Goal: Task Accomplishment & Management: Use online tool/utility

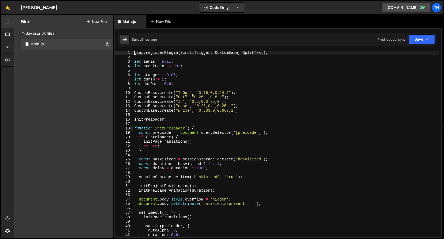
click at [132, 127] on span at bounding box center [131, 128] width 3 height 5
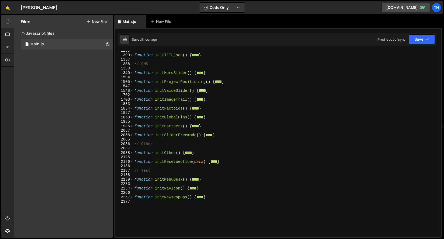
scroll to position [316, 0]
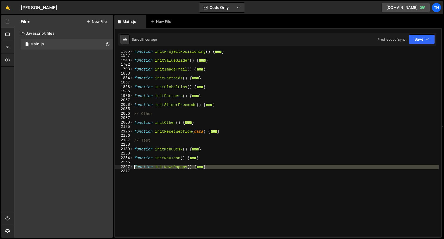
drag, startPoint x: 158, startPoint y: 175, endPoint x: 99, endPoint y: 166, distance: 59.0
click at [99, 166] on div "Files New File Javascript files 1 Main.js 0 CSS files Copy share link Edit File…" at bounding box center [229, 126] width 430 height 223
type textarea "function initNewsPopups() { // Open pop-ups"
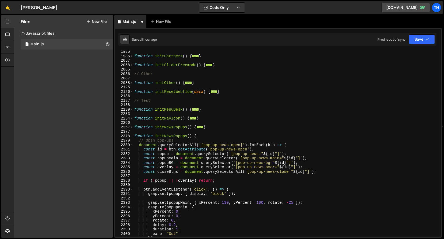
scroll to position [356, 0]
drag, startPoint x: 165, startPoint y: 136, endPoint x: 173, endPoint y: 136, distance: 8.9
click at [173, 136] on div "function initPartners ( ) { ... } function initSliderFreemode ( ) { ... } // Ot…" at bounding box center [285, 146] width 305 height 195
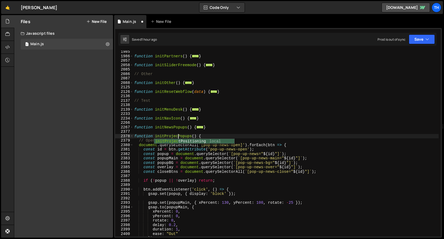
scroll to position [0, 3]
click at [183, 137] on div "function initPartners ( ) { ... } function initSliderFreemode ( ) { ... } // Ot…" at bounding box center [285, 146] width 305 height 195
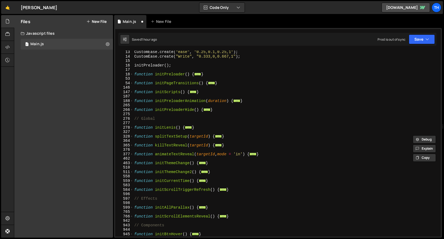
scroll to position [1, 0]
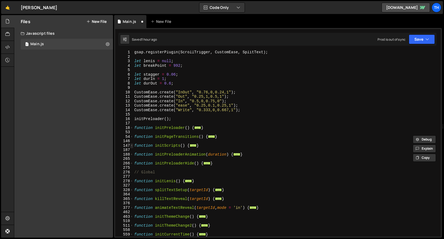
click at [131, 146] on span at bounding box center [131, 145] width 3 height 5
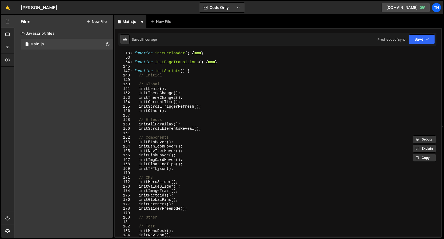
scroll to position [152, 0]
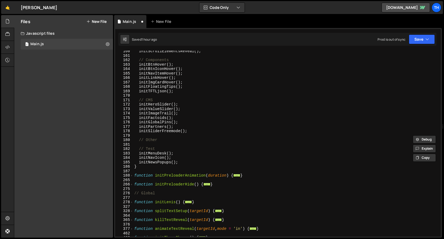
click at [179, 164] on div "initScrollElementsReveal ( ) ; // Components initBtnHover ( ) ; initBtnIconHove…" at bounding box center [285, 146] width 305 height 195
type textarea "initNewsPopups();"
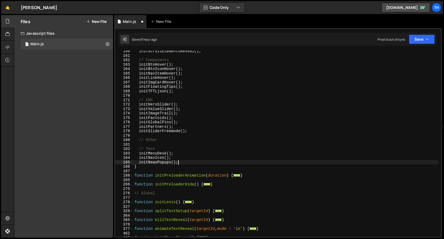
scroll to position [0, 0]
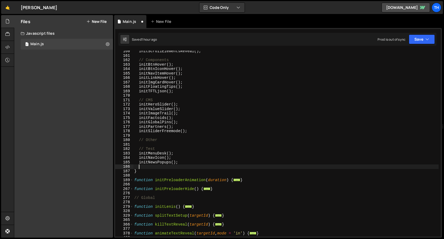
paste textarea "initProjectPopups"
drag, startPoint x: 172, startPoint y: 162, endPoint x: 185, endPoint y: 161, distance: 13.5
click at [185, 161] on div "initScrollElementsReveal ( ) ; // Components initBtnHover ( ) ; initBtnIconHove…" at bounding box center [285, 146] width 305 height 195
click at [183, 167] on div "initScrollElementsReveal ( ) ; // Components initBtnHover ( ) ; initBtnIconHove…" at bounding box center [285, 146] width 305 height 195
paste textarea "();"
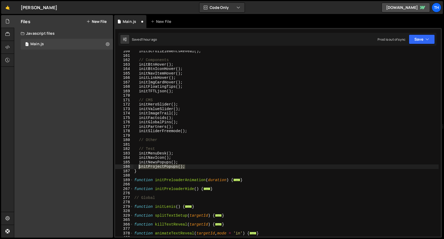
drag, startPoint x: 186, startPoint y: 168, endPoint x: 139, endPoint y: 168, distance: 46.8
click at [139, 168] on div "initScrollElementsReveal ( ) ; // Components initBtnHover ( ) ; initBtnIconHove…" at bounding box center [285, 146] width 305 height 195
click at [198, 132] on div "initScrollElementsReveal ( ) ; // Components initBtnHover ( ) ; initBtnIconHove…" at bounding box center [285, 146] width 305 height 195
type textarea "initSliderFreemode();"
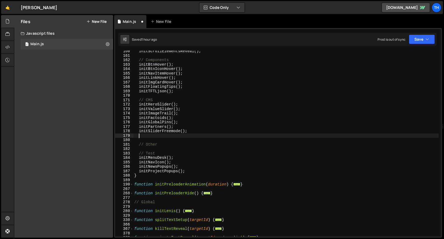
paste textarea "initProjectPopups();"
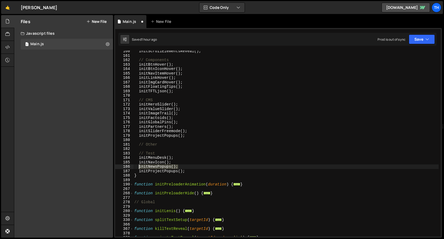
drag, startPoint x: 187, startPoint y: 165, endPoint x: 139, endPoint y: 165, distance: 47.3
click at [139, 165] on div "initScrollElementsReveal ( ) ; // Components initBtnHover ( ) ; initBtnIconHove…" at bounding box center [285, 146] width 305 height 195
type textarea "initNewsPopups();"
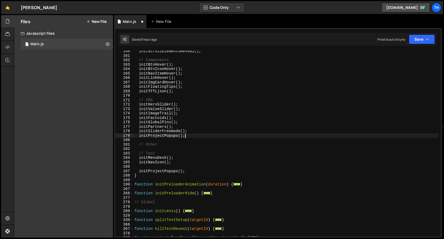
click at [191, 135] on div "initScrollElementsReveal ( ) ; // Components initBtnHover ( ) ; initBtnIconHove…" at bounding box center [285, 146] width 305 height 195
type textarea "initProjectPopups();"
paste textarea "initNewsPopups();"
type textarea "initNewsPopups();"
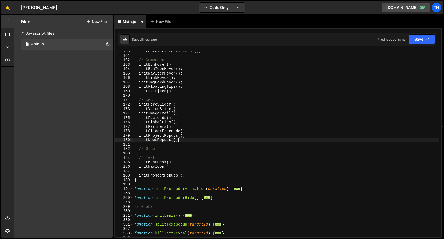
click at [194, 170] on div "initScrollElementsReveal ( ) ; // Components initBtnHover ( ) ; initBtnIconHove…" at bounding box center [285, 146] width 305 height 195
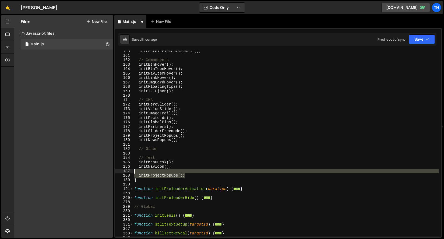
drag, startPoint x: 195, startPoint y: 175, endPoint x: 68, endPoint y: 172, distance: 126.7
click at [68, 172] on div "Files New File Javascript files 1 Main.js 0 CSS files Copy share link Edit File…" at bounding box center [229, 126] width 430 height 223
type textarea "initProjectPopups();"
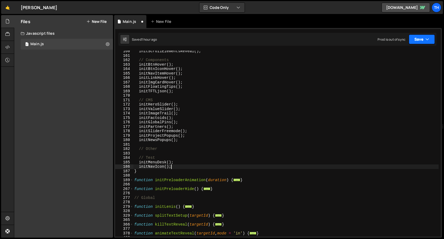
click at [429, 37] on button "Save" at bounding box center [422, 39] width 26 height 10
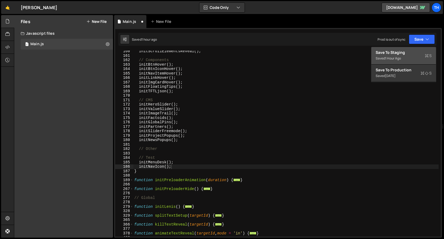
click at [422, 49] on button "Save to Staging S Saved 1 hour ago" at bounding box center [403, 55] width 65 height 17
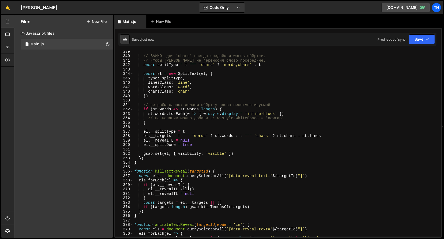
scroll to position [1230, 0]
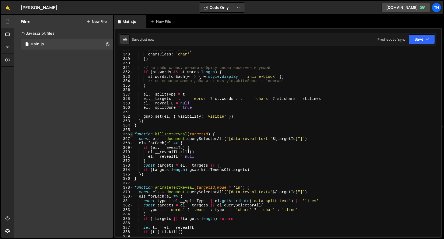
click at [131, 136] on span at bounding box center [131, 134] width 3 height 5
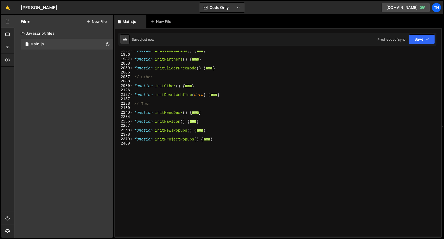
scroll to position [353, 0]
click at [131, 139] on span at bounding box center [131, 139] width 3 height 5
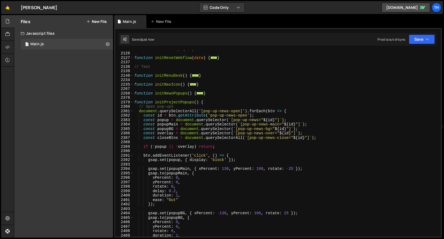
scroll to position [392, 0]
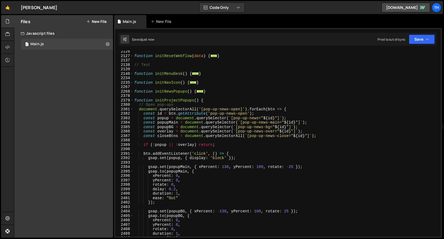
click at [226, 106] on div "function initResetWebflow ( data ) { ... } // Test function initMenuDesk ( ) { …" at bounding box center [285, 146] width 305 height 195
click at [222, 110] on div "function initResetWebflow ( data ) { ... } // Test function initMenuDesk ( ) { …" at bounding box center [285, 146] width 305 height 195
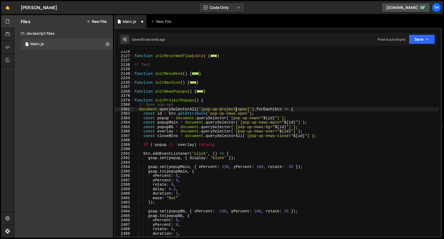
click at [230, 112] on div "function initResetWebflow ( data ) { ... } // Test function initMenuDesk ( ) { …" at bounding box center [285, 146] width 305 height 195
click at [230, 107] on div "function initResetWebflow ( data ) { ... } // Test function initMenuDesk ( ) { …" at bounding box center [285, 146] width 305 height 195
click at [227, 108] on div "function initResetWebflow ( data ) { ... } // Test function initMenuDesk ( ) { …" at bounding box center [285, 146] width 305 height 195
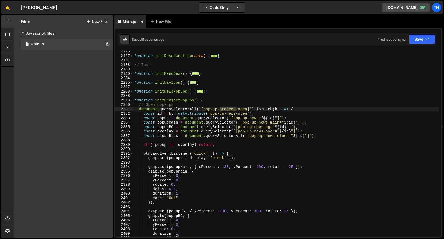
click at [227, 108] on div "function initResetWebflow ( data ) { ... } // Test function initMenuDesk ( ) { …" at bounding box center [285, 146] width 305 height 195
click at [231, 112] on div "function initResetWebflow ( data ) { ... } // Test function initMenuDesk ( ) { …" at bounding box center [285, 146] width 305 height 195
paste textarea "project"
drag, startPoint x: 247, startPoint y: 109, endPoint x: 203, endPoint y: 109, distance: 43.8
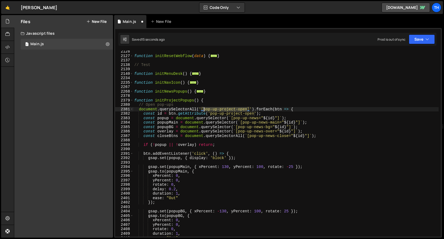
click at [203, 109] on div "function initResetWebflow ( data ) { ... } // Test function initMenuDesk ( ) { …" at bounding box center [285, 146] width 305 height 195
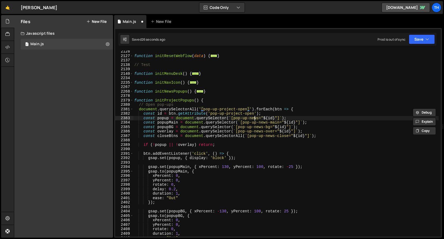
click at [255, 119] on div "function initResetWebflow ( data ) { ... } // Test function initMenuDesk ( ) { …" at bounding box center [285, 146] width 305 height 195
click at [263, 123] on div "function initResetWebflow ( data ) { ... } // Test function initMenuDesk ( ) { …" at bounding box center [285, 146] width 305 height 195
click at [257, 119] on div "function initResetWebflow ( data ) { ... } // Test function initMenuDesk ( ) { …" at bounding box center [285, 146] width 305 height 195
click at [256, 119] on div "function initResetWebflow ( data ) { ... } // Test function initMenuDesk ( ) { …" at bounding box center [285, 146] width 305 height 195
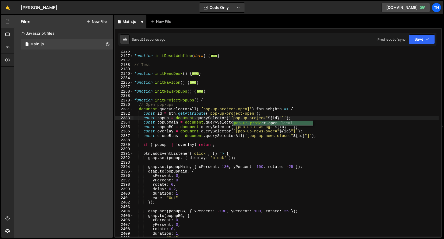
scroll to position [0, 9]
drag, startPoint x: 267, startPoint y: 117, endPoint x: 234, endPoint y: 118, distance: 32.3
click at [234, 118] on div "function initResetWebflow ( data ) { ... } // Test function initMenuDesk ( ) { …" at bounding box center [285, 146] width 305 height 195
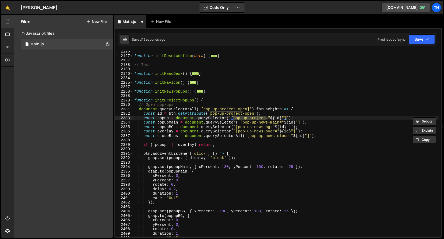
click at [263, 121] on div "function initResetWebflow ( data ) { ... } // Test function initMenuDesk ( ) { …" at bounding box center [285, 146] width 305 height 195
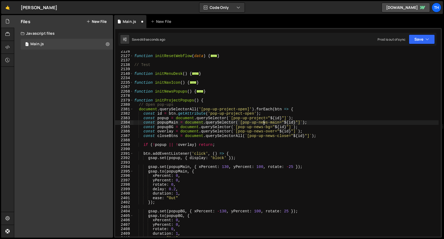
click at [263, 121] on div "function initResetWebflow ( data ) { ... } // Test function initMenuDesk ( ) { …" at bounding box center [285, 146] width 305 height 195
type textarea "const popupMain = document.querySelector(`[pop-up-proj-main="${id}"]`);"
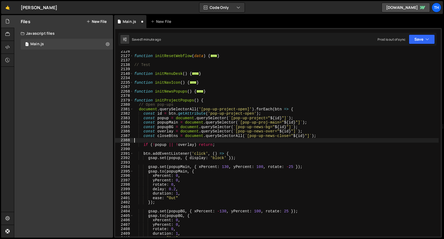
click at [228, 141] on div "function initResetWebflow ( data ) { ... } // Test function initMenuDesk ( ) { …" at bounding box center [285, 146] width 305 height 195
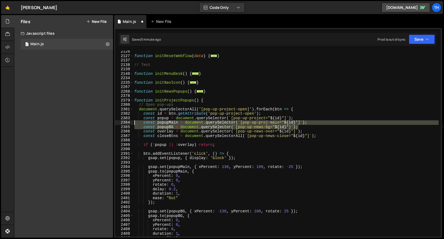
drag, startPoint x: 307, startPoint y: 127, endPoint x: 117, endPoint y: 122, distance: 190.0
click at [117, 122] on div "2126 2127 2137 2138 2139 2140 2234 2235 2267 2268 2378 2379 2380 2381 2382 2383…" at bounding box center [277, 144] width 325 height 186
type textarea "const popupMain = document.querySelector(`[pop-up-proj-main="${id}"]`); const p…"
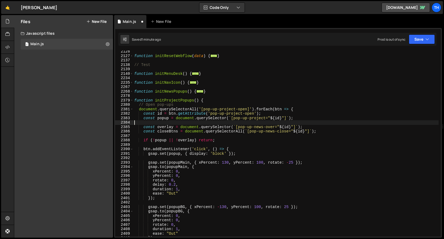
type textarea "]"
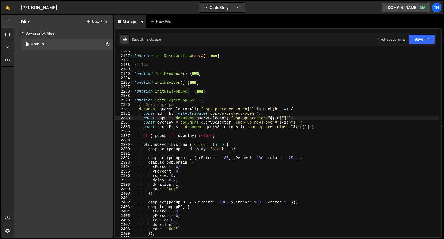
click at [254, 118] on div "function initResetWebflow ( data ) { ... } // Test function initMenuDesk ( ) { …" at bounding box center [285, 146] width 305 height 195
click at [260, 122] on div "function initResetWebflow ( data ) { ... } // Test function initMenuDesk ( ) { …" at bounding box center [285, 146] width 305 height 195
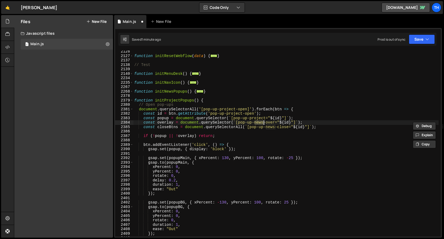
paste textarea "project"
drag, startPoint x: 242, startPoint y: 123, endPoint x: 282, endPoint y: 120, distance: 40.4
click at [282, 120] on div "function initResetWebflow ( data ) { ... } // Test function initMenuDesk ( ) { …" at bounding box center [285, 146] width 305 height 195
click at [269, 123] on div "function initResetWebflow ( data ) { ... } // Test function initMenuDesk ( ) { …" at bounding box center [285, 144] width 305 height 186
click at [269, 123] on div "function initResetWebflow ( data ) { ... } // Test function initMenuDesk ( ) { …" at bounding box center [285, 146] width 305 height 195
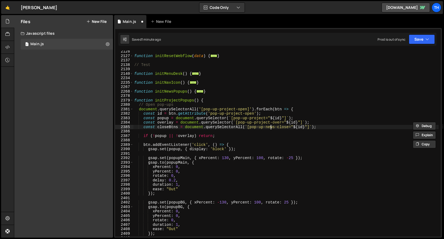
click at [272, 128] on div "function initResetWebflow ( data ) { ... } // Test function initMenuDesk ( ) { …" at bounding box center [285, 146] width 305 height 195
paste textarea "project"
drag, startPoint x: 251, startPoint y: 127, endPoint x: 296, endPoint y: 127, distance: 44.9
click at [296, 127] on div "function initResetWebflow ( data ) { ... } // Test function initMenuDesk ( ) { …" at bounding box center [285, 146] width 305 height 195
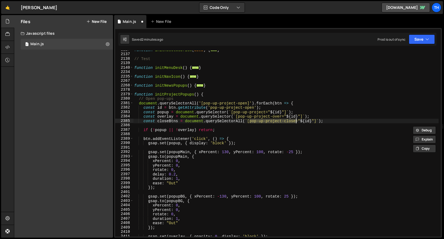
scroll to position [433, 0]
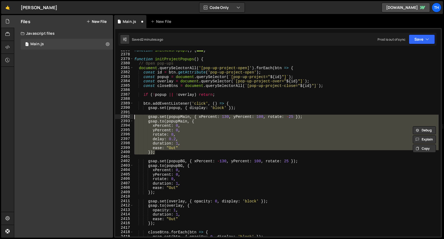
drag, startPoint x: 160, startPoint y: 152, endPoint x: 115, endPoint y: 116, distance: 58.1
click at [115, 116] on div "const closeBtns = document.querySelectorAll(`[pop-up-project-close="${id}"]`); …" at bounding box center [277, 144] width 325 height 186
type textarea "gsap.set(popupMain, { xPercent: 130, yPercent: 100, rotate: -25 }); gsap.to(pop…"
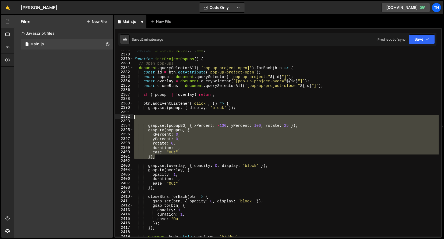
drag, startPoint x: 162, startPoint y: 156, endPoint x: 124, endPoint y: 118, distance: 54.2
click at [124, 118] on div "2268 2378 2379 2380 2381 2382 2383 2384 2385 2386 2387 2388 2389 2390 2391 2392…" at bounding box center [277, 144] width 325 height 186
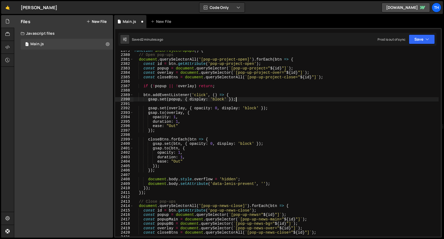
scroll to position [444, 0]
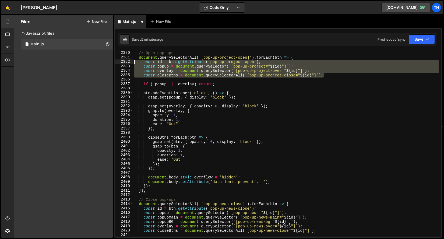
drag, startPoint x: 329, startPoint y: 75, endPoint x: 105, endPoint y: 61, distance: 224.5
click at [105, 61] on div "Files New File Javascript files 1 Main.js 0 CSS files Copy share link Edit File…" at bounding box center [229, 126] width 430 height 223
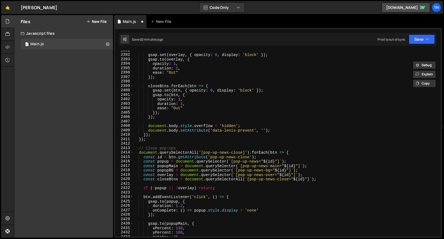
scroll to position [525, 0]
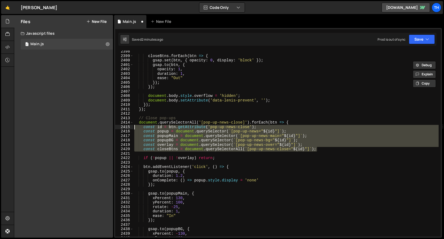
drag, startPoint x: 322, startPoint y: 149, endPoint x: 66, endPoint y: 127, distance: 256.7
click at [66, 127] on div "Files New File Javascript files 1 Main.js 0 CSS files Copy share link Edit File…" at bounding box center [229, 126] width 430 height 223
paste textarea "closeBtns = document.querySelectorAll(`[pop-up-project-close"
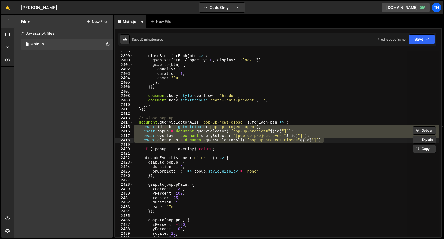
click at [248, 127] on div "closeBtns . forEach ( btn => { gsap . set ( btn , { opacity : 0 , display : 'bl…" at bounding box center [285, 144] width 305 height 186
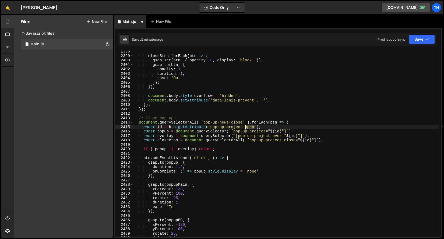
click at [248, 127] on div "closeBtns . forEach ( btn => { gsap . set ( btn , { opacity : 0 , display : 'bl…" at bounding box center [285, 146] width 305 height 195
click at [230, 125] on div "closeBtns . forEach ( btn => { gsap . set ( btn , { opacity : 0 , display : 'bl…" at bounding box center [285, 146] width 305 height 195
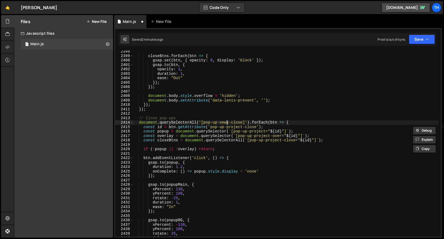
click at [226, 121] on div "closeBtns . forEach ( btn => { gsap . set ( btn , { opacity : 0 , display : 'bl…" at bounding box center [285, 146] width 305 height 195
paste textarea "project"
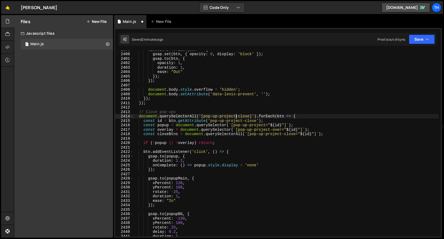
scroll to position [562, 0]
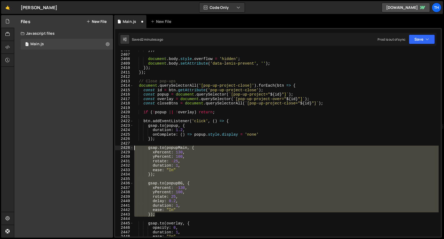
drag, startPoint x: 158, startPoint y: 216, endPoint x: 88, endPoint y: 146, distance: 98.3
click at [88, 146] on div "Files New File Javascript files 1 Main.js 0 CSS files Copy share link Edit File…" at bounding box center [229, 126] width 430 height 223
type textarea "gsap.to(popupMain, { xPercent: 130,"
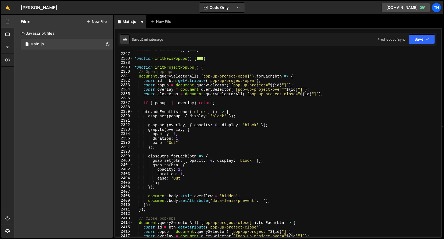
scroll to position [393, 0]
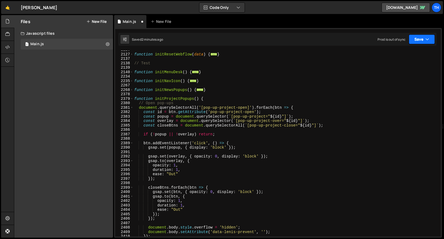
type textarea "});"
click at [409, 39] on button "Save" at bounding box center [422, 39] width 26 height 10
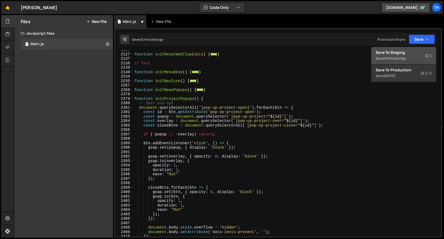
click at [408, 52] on div "Save to Staging S" at bounding box center [403, 52] width 56 height 5
